Goal: Navigation & Orientation: Go to known website

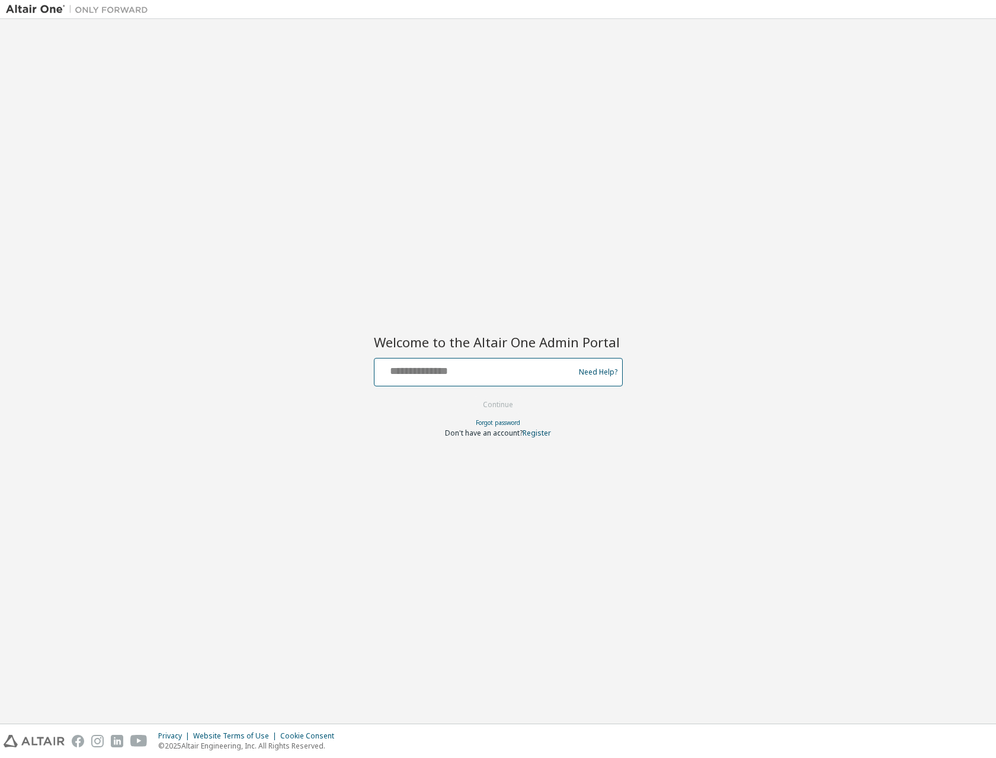
click at [461, 369] on input "text" at bounding box center [476, 369] width 194 height 17
type input "**********"
click at [503, 411] on button "Continue" at bounding box center [498, 405] width 55 height 18
